Goal: Check status: Check status

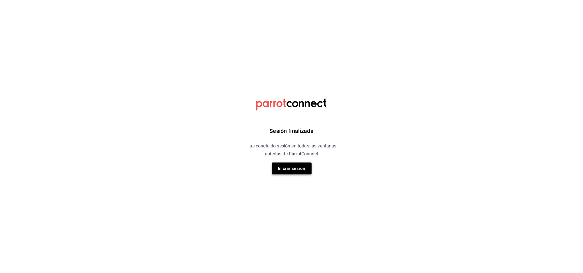
click at [293, 171] on button "Iniciar sesión" at bounding box center [292, 169] width 40 height 12
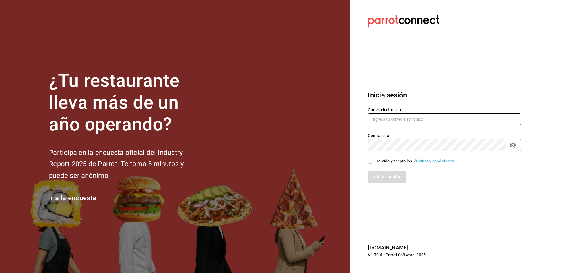
type input "[EMAIL_ADDRESS][DOMAIN_NAME]"
click at [371, 163] on input "He leído y acepto los Términos y condiciones." at bounding box center [370, 161] width 5 height 5
checkbox input "true"
click at [379, 175] on button "Iniciar sesión" at bounding box center [387, 177] width 39 height 12
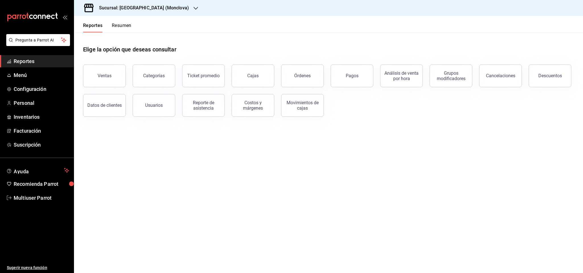
click at [143, 16] on header "Reportes Resumen" at bounding box center [328, 24] width 509 height 16
click at [147, 11] on div "Sucursal: [GEOGRAPHIC_DATA] (Monclova)" at bounding box center [139, 8] width 122 height 16
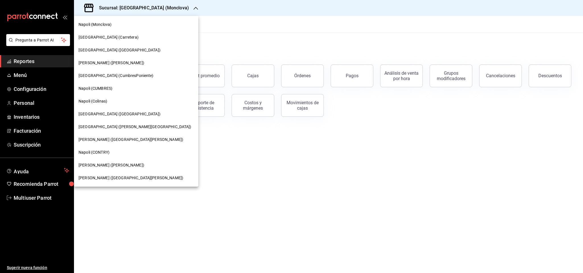
click at [111, 127] on span "[GEOGRAPHIC_DATA] ([PERSON_NAME][GEOGRAPHIC_DATA])" at bounding box center [134, 127] width 113 height 6
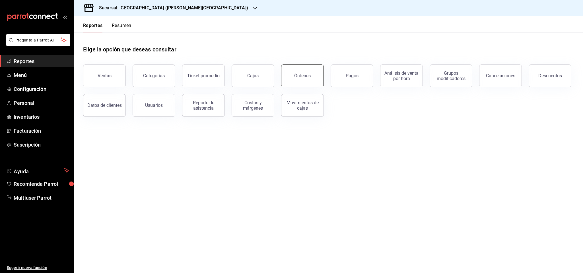
click at [306, 71] on button "Órdenes" at bounding box center [302, 76] width 43 height 23
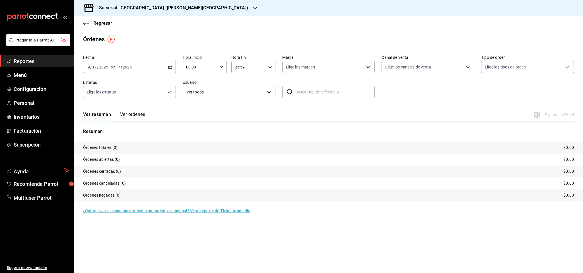
click at [137, 113] on button "Ver órdenes" at bounding box center [132, 117] width 25 height 10
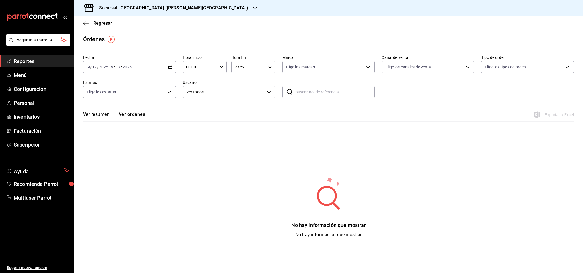
click at [142, 67] on div "[DATE] [DATE] - [DATE] [DATE]" at bounding box center [129, 67] width 93 height 12
click at [117, 85] on span "Hoy" at bounding box center [110, 84] width 44 height 6
